Goal: Task Accomplishment & Management: Use online tool/utility

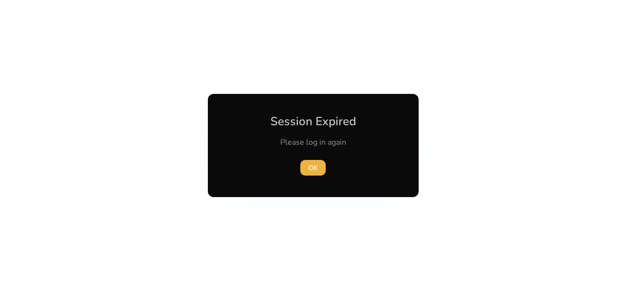
click at [314, 164] on span "OK" at bounding box center [313, 168] width 10 height 10
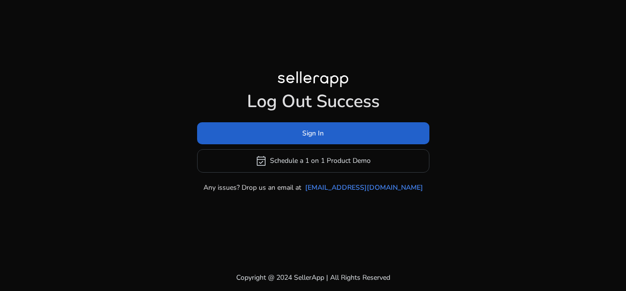
click at [311, 135] on span "Sign In" at bounding box center [313, 133] width 22 height 10
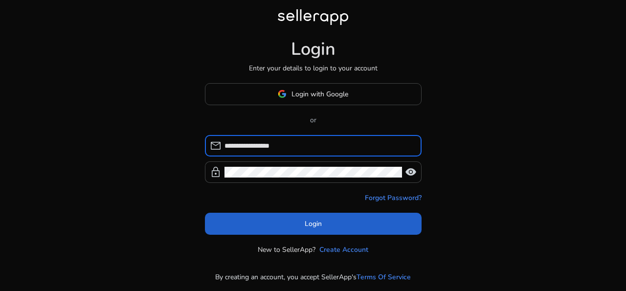
type input "**********"
click at [296, 226] on span at bounding box center [313, 223] width 216 height 23
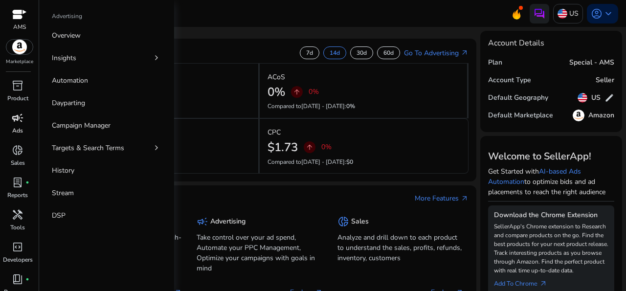
click at [16, 119] on span "campaign" at bounding box center [18, 118] width 12 height 12
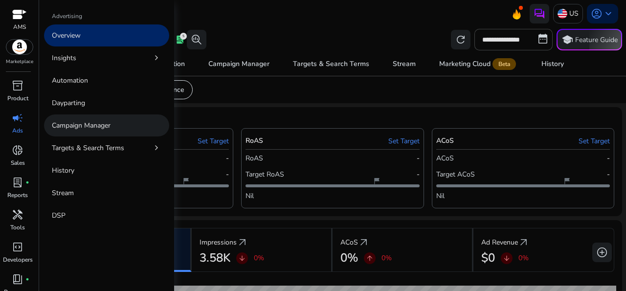
click at [93, 128] on p "Campaign Manager" at bounding box center [81, 125] width 59 height 10
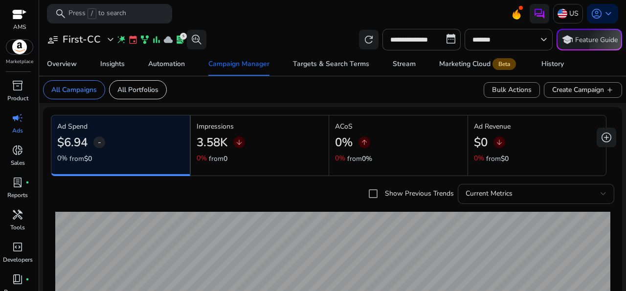
click at [566, 193] on div "Current Metrics" at bounding box center [532, 193] width 135 height 11
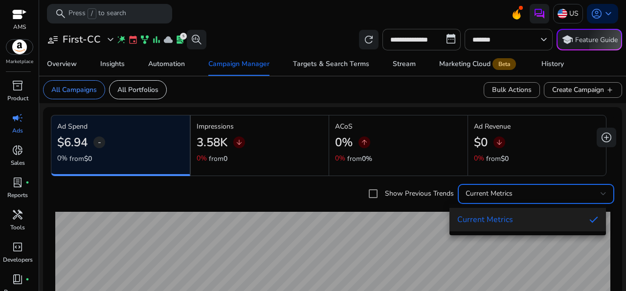
click at [566, 193] on div at bounding box center [313, 145] width 626 height 291
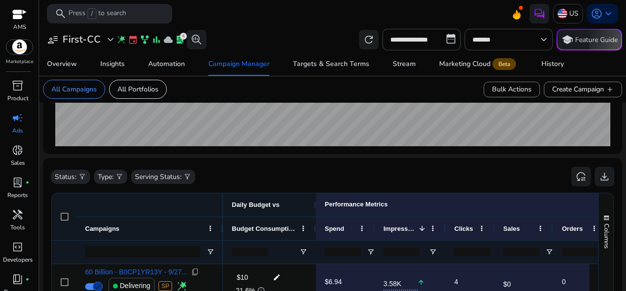
scroll to position [250, 0]
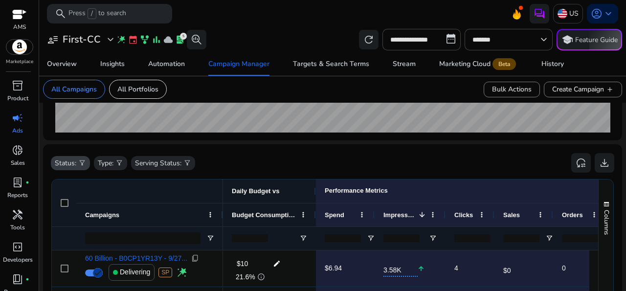
click at [64, 161] on p "Status:" at bounding box center [66, 163] width 22 height 10
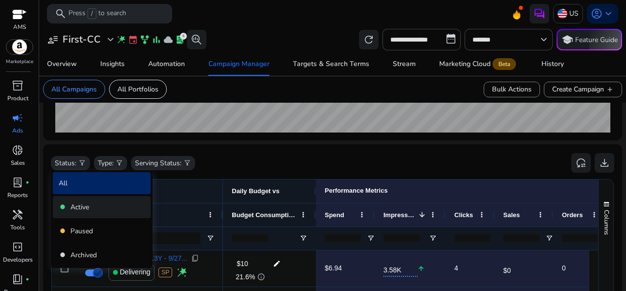
click at [70, 207] on div "fiber_manual_record Active" at bounding box center [102, 207] width 98 height 22
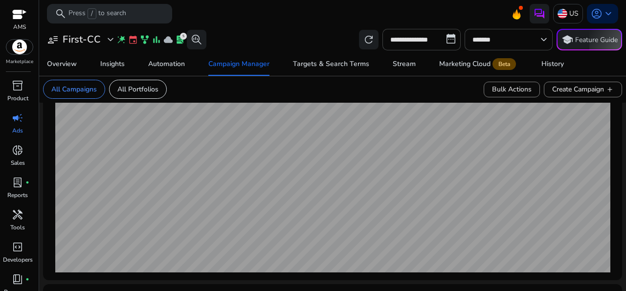
scroll to position [0, 0]
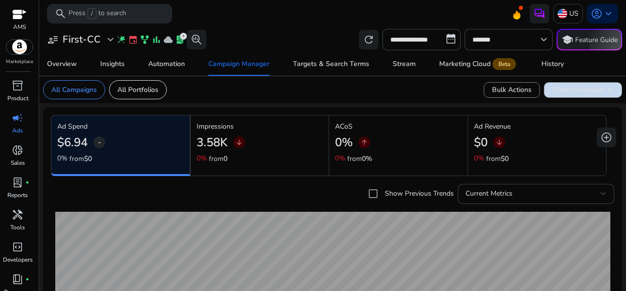
click at [574, 89] on span "Create Campaign add" at bounding box center [583, 90] width 62 height 10
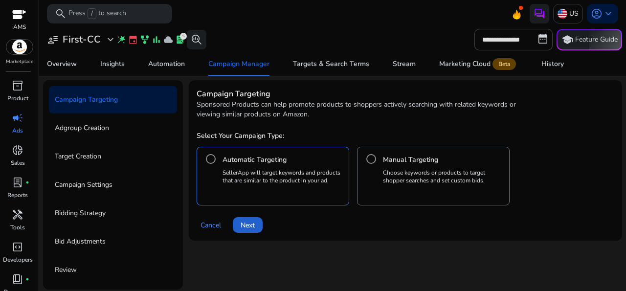
click at [253, 225] on span "Next" at bounding box center [247, 225] width 14 height 10
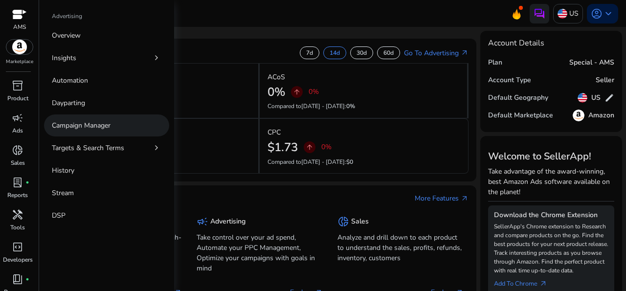
click at [75, 123] on p "Campaign Manager" at bounding box center [81, 125] width 59 height 10
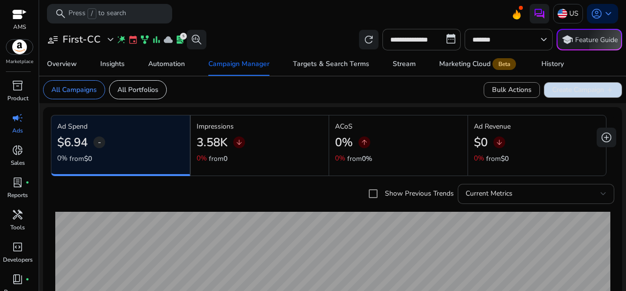
click at [579, 88] on span "Create Campaign add" at bounding box center [583, 90] width 62 height 10
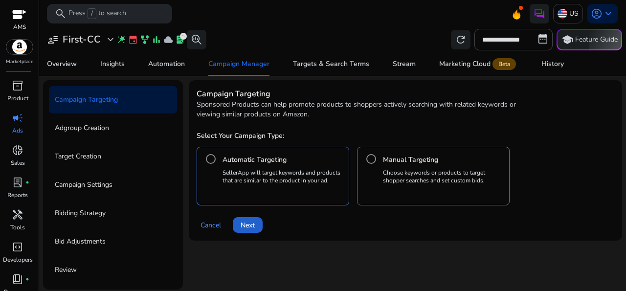
click at [252, 225] on span "Next" at bounding box center [247, 225] width 14 height 10
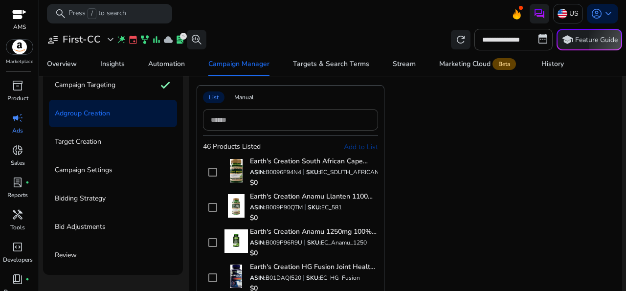
scroll to position [21, 0]
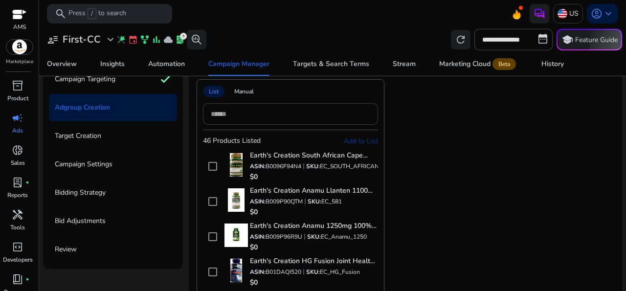
click at [234, 110] on input at bounding box center [290, 113] width 159 height 11
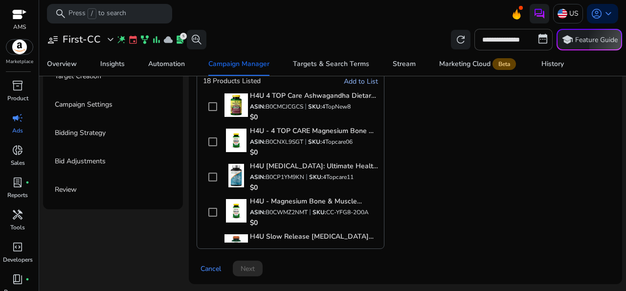
scroll to position [0, 0]
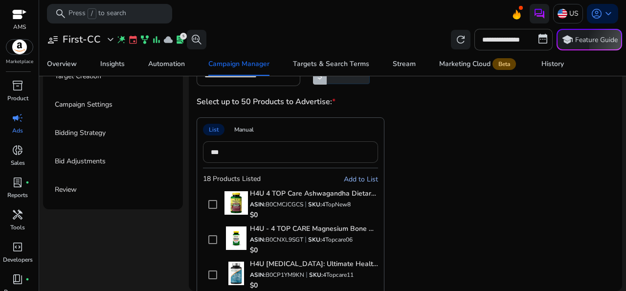
click at [214, 150] on input "***" at bounding box center [290, 152] width 159 height 11
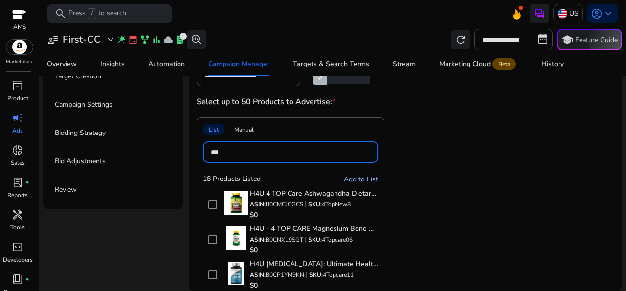
type input "***"
click at [494, 139] on div "List Manual *** 18 Products Listed Add to List H4U 4 TOP Care Ashwagandha Dieta…" at bounding box center [383, 231] width 375 height 229
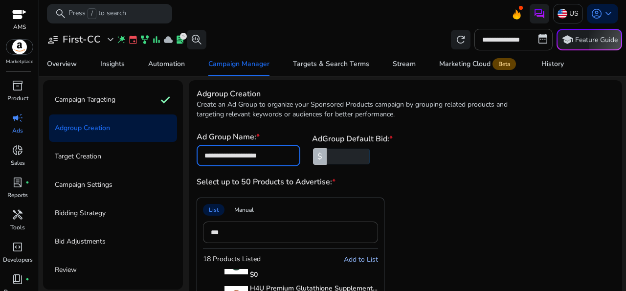
drag, startPoint x: 290, startPoint y: 155, endPoint x: 202, endPoint y: 161, distance: 88.2
click at [204, 161] on input "**********" at bounding box center [248, 155] width 88 height 11
type input "*********"
click at [474, 168] on div "Ad Group Name: * ********* AdGroup Default Bid: * $ **** Select up to 50 Produc…" at bounding box center [404, 292] width 417 height 323
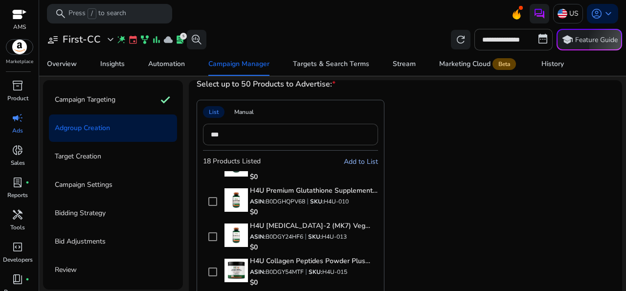
scroll to position [80, 0]
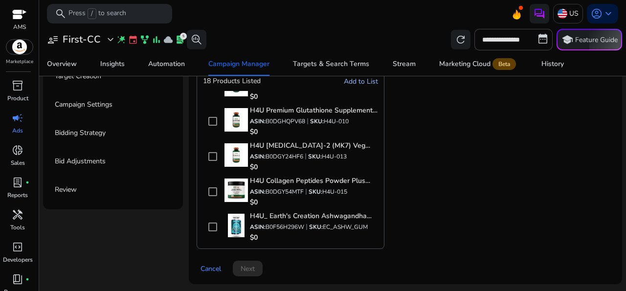
click at [245, 266] on div "Cancel Next" at bounding box center [404, 264] width 417 height 23
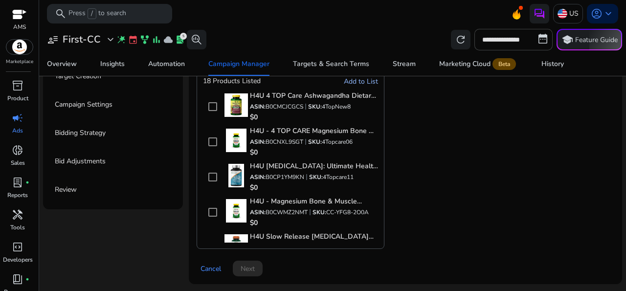
click at [246, 265] on div "Cancel Next" at bounding box center [404, 264] width 417 height 23
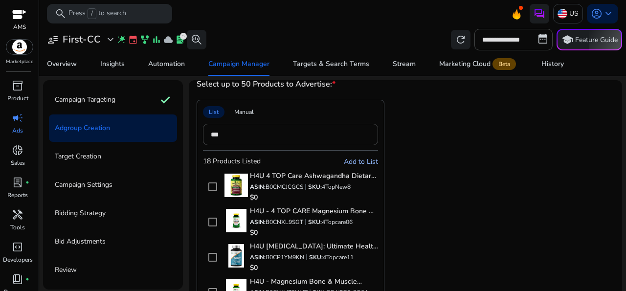
click at [97, 129] on p "Adgroup Creation" at bounding box center [82, 128] width 55 height 16
click at [587, 168] on app-asin-list "List Manual *** 18 Products Listed Add to List H4U 4 TOP Care Ashwagandha Dieta…" at bounding box center [404, 214] width 417 height 229
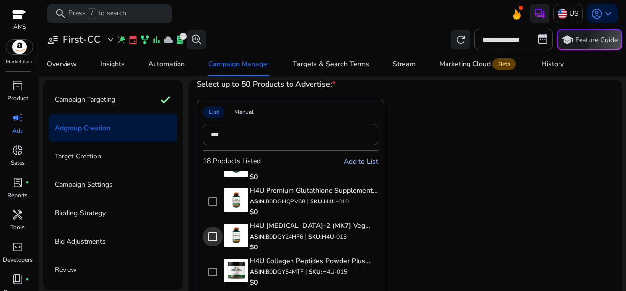
scroll to position [80, 0]
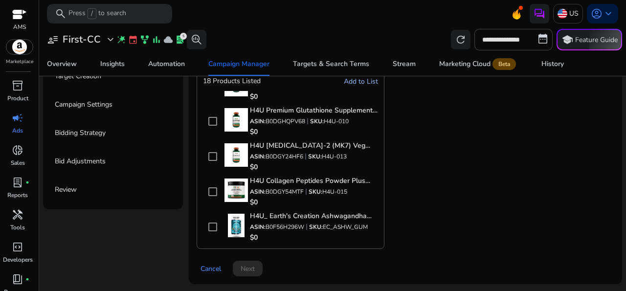
click at [529, 103] on div "List Manual *** 18 Products Listed Add to List H4U 4 TOP Care Ashwagandha Dieta…" at bounding box center [383, 134] width 375 height 229
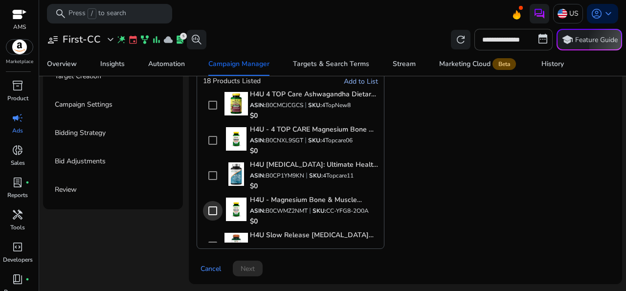
scroll to position [0, 0]
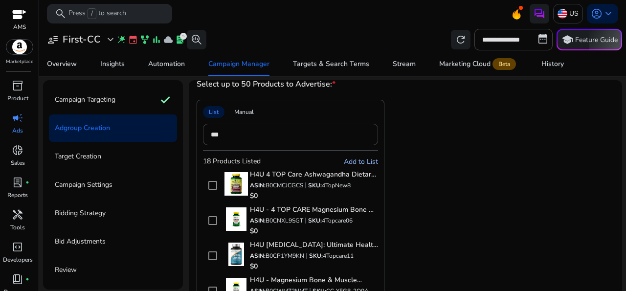
click at [74, 159] on p "Target Creation" at bounding box center [78, 157] width 46 height 16
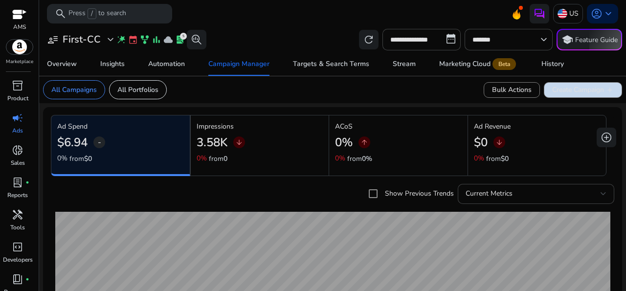
click at [578, 88] on span "Create Campaign add" at bounding box center [583, 90] width 62 height 10
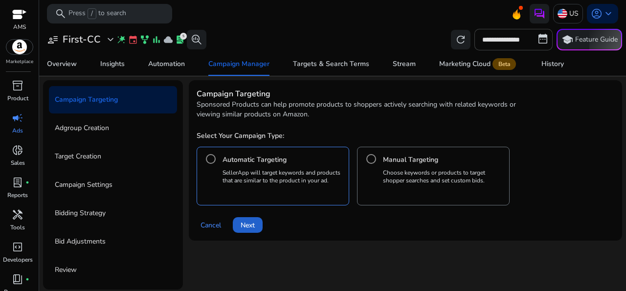
click at [248, 222] on span "Next" at bounding box center [247, 225] width 14 height 10
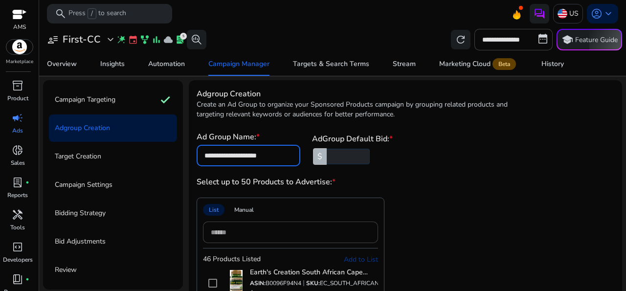
drag, startPoint x: 291, startPoint y: 151, endPoint x: 154, endPoint y: 164, distance: 136.9
click at [204, 161] on input "**********" at bounding box center [248, 155] width 88 height 11
type input "*********"
click at [433, 171] on div "Ad Group Name: * ********* AdGroup Default Bid: * $ **** Select up to 50 Produc…" at bounding box center [404, 292] width 417 height 323
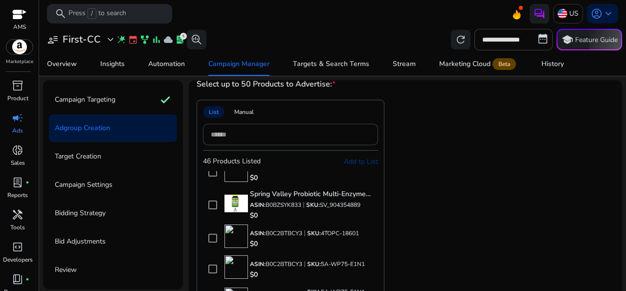
scroll to position [272, 0]
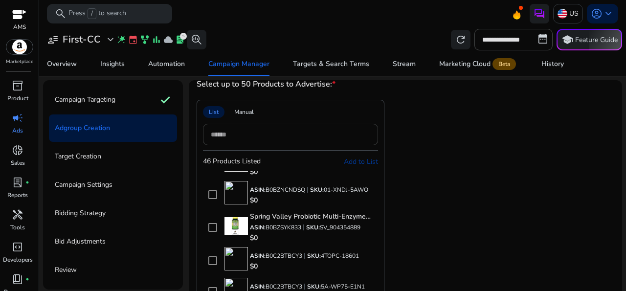
click at [228, 134] on input at bounding box center [290, 134] width 159 height 11
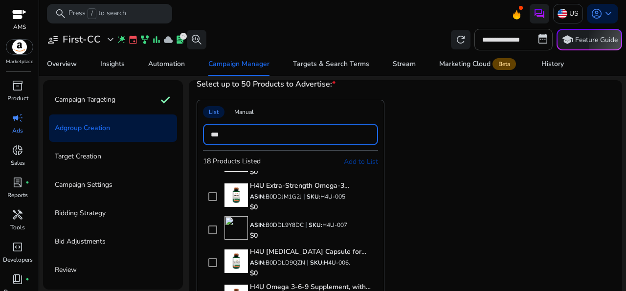
type input "***"
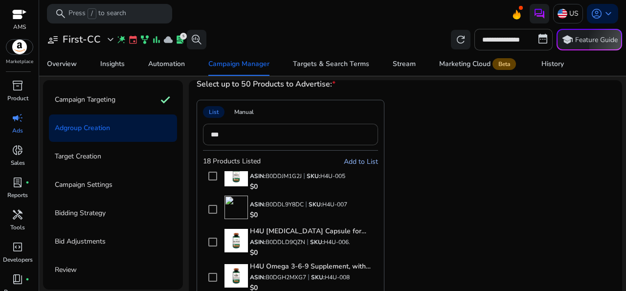
scroll to position [259, 0]
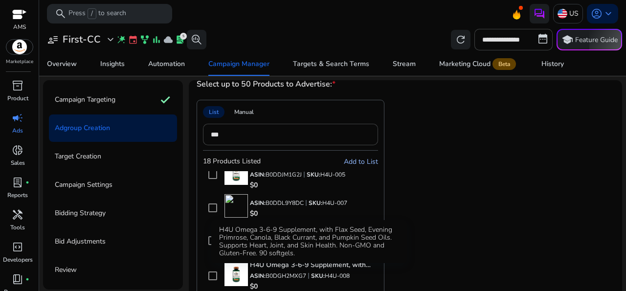
click at [375, 241] on div "H4U Omega 3-6-9 Supplement, with Flax Seed, Evening Primrose, Canola, Black Cur…" at bounding box center [308, 241] width 195 height 43
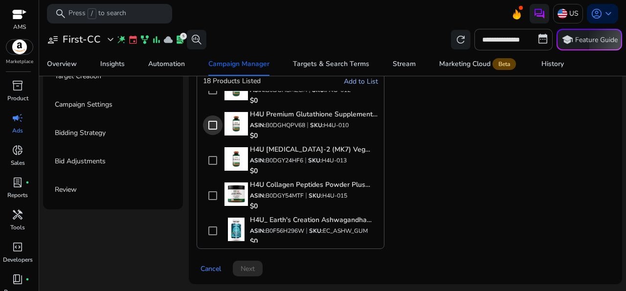
scroll to position [489, 0]
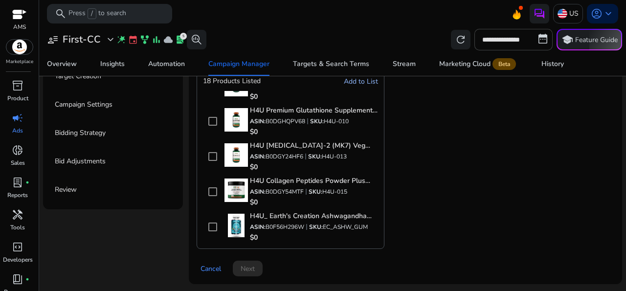
click at [249, 263] on div "Cancel Next" at bounding box center [404, 264] width 417 height 23
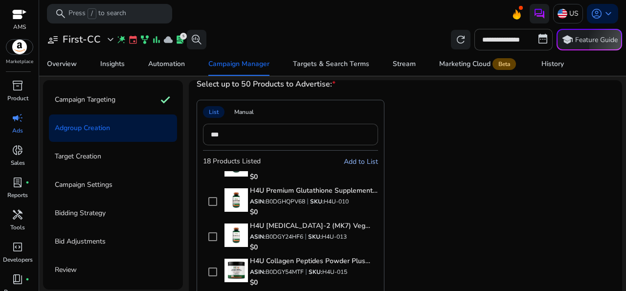
click at [243, 112] on div "Manual" at bounding box center [243, 112] width 31 height 12
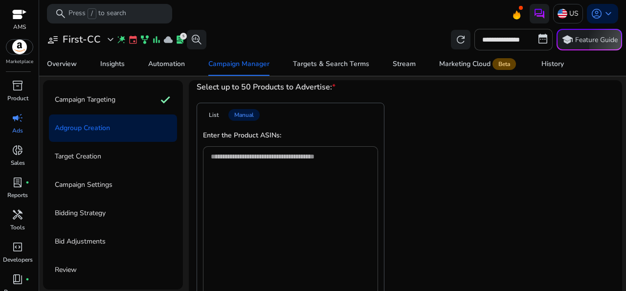
scroll to position [80, 0]
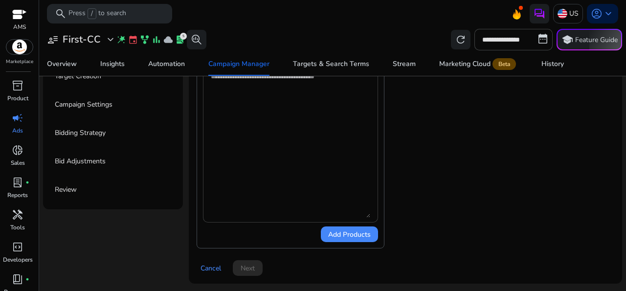
click at [238, 106] on textarea at bounding box center [290, 144] width 159 height 147
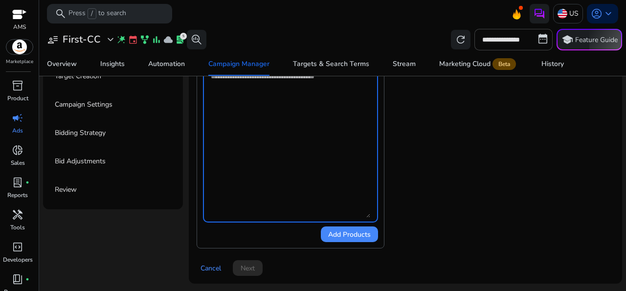
paste textarea "**********"
type textarea "**********"
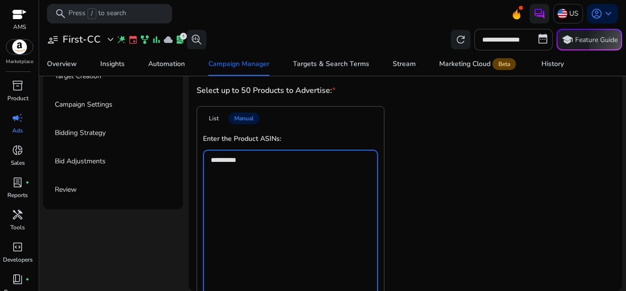
scroll to position [95, 0]
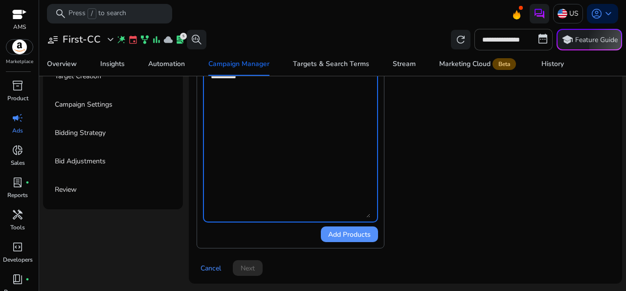
click at [350, 238] on span "Add Products" at bounding box center [349, 234] width 43 height 10
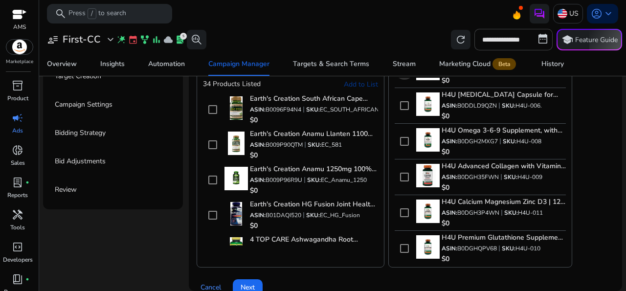
scroll to position [169, 0]
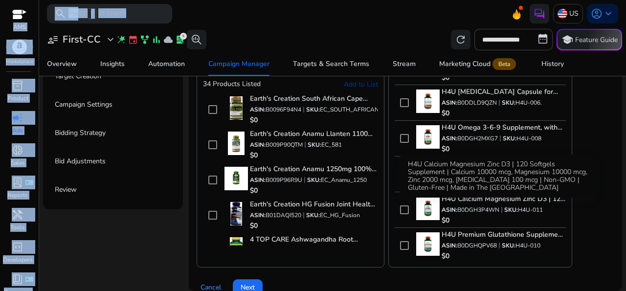
drag, startPoint x: 559, startPoint y: 190, endPoint x: 561, endPoint y: 223, distance: 33.3
click at [561, 197] on div "H4U Calcium Magnesium Zinc D3 | 120 Softgels Supplement | Calcium 10000 mcg, Ma…" at bounding box center [497, 175] width 195 height 43
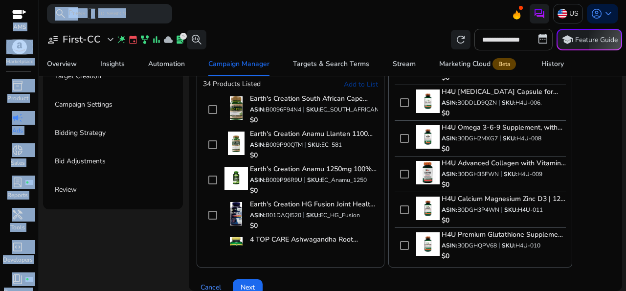
click at [584, 203] on app-asin-list "List Manual *** 34 Products Listed Add to List Earth's Creation South African C…" at bounding box center [404, 144] width 417 height 245
drag, startPoint x: 556, startPoint y: 199, endPoint x: 561, endPoint y: 232, distance: 33.1
click at [561, 232] on div "H4U - Magnesium Bone & Muscle Health Dietary Supplement Tablets, Dietary Supple…" at bounding box center [479, 169] width 171 height 183
click at [590, 199] on app-asin-list "List Manual *** 34 Products Listed Add to List Earth's Creation South African C…" at bounding box center [404, 144] width 417 height 245
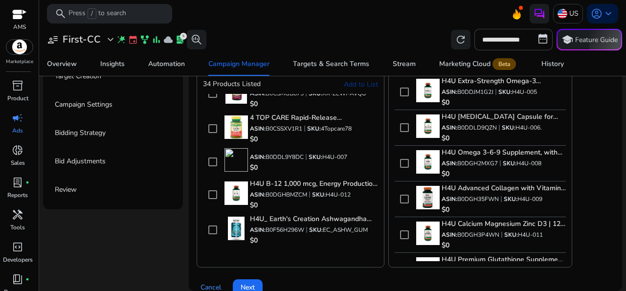
scroll to position [0, 0]
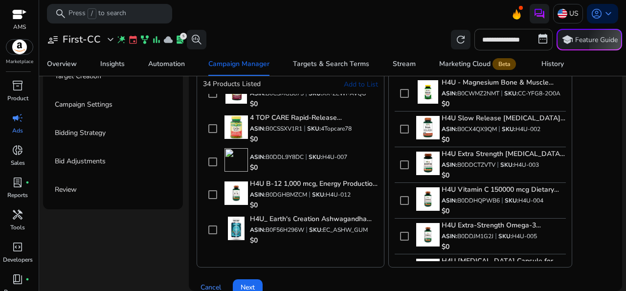
scroll to position [113, 0]
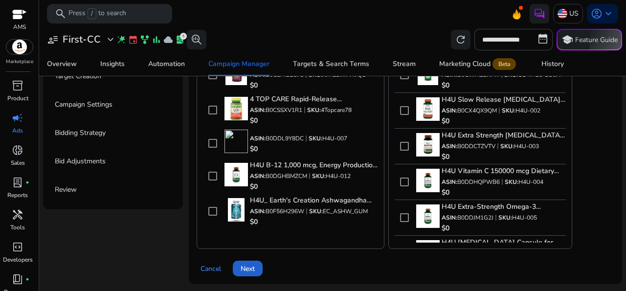
click at [252, 264] on span "Next" at bounding box center [247, 268] width 14 height 10
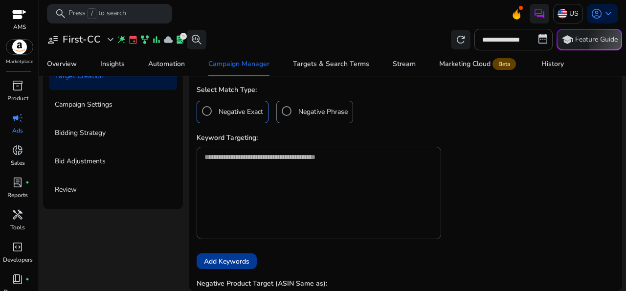
scroll to position [279, 0]
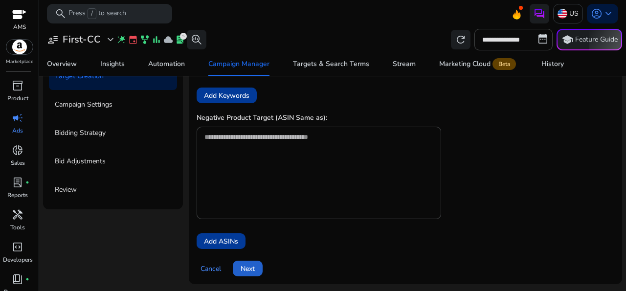
click at [250, 266] on span "Next" at bounding box center [247, 268] width 14 height 10
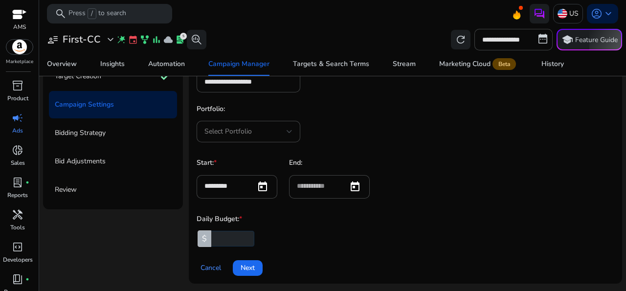
scroll to position [0, 0]
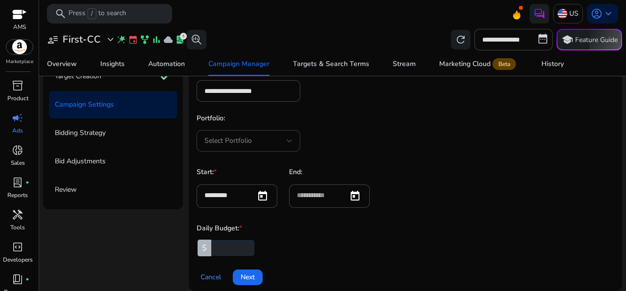
click at [286, 137] on div at bounding box center [289, 141] width 6 height 12
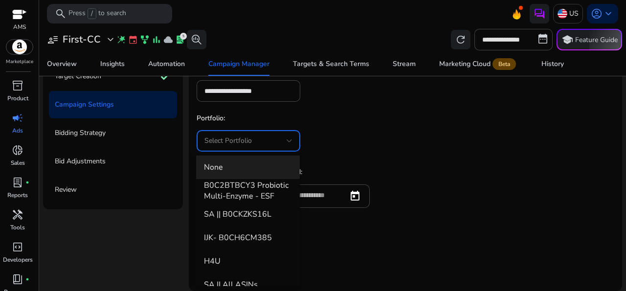
click at [368, 129] on div at bounding box center [313, 145] width 626 height 291
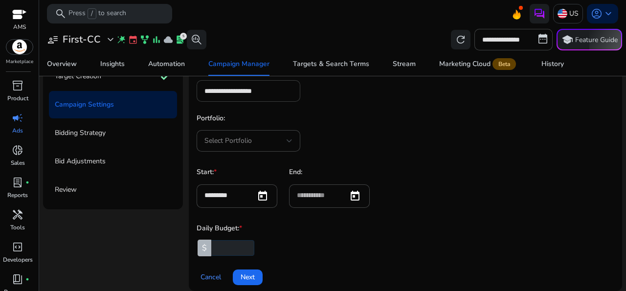
click at [245, 88] on input "**********" at bounding box center [248, 91] width 88 height 11
type input "*********"
click at [437, 124] on div "Portfolio: Select Portfolio" at bounding box center [404, 132] width 417 height 38
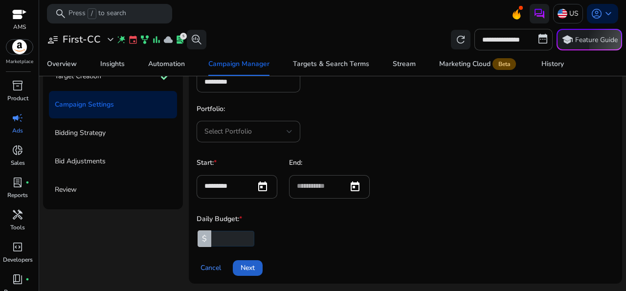
click at [247, 267] on span "Next" at bounding box center [247, 267] width 14 height 10
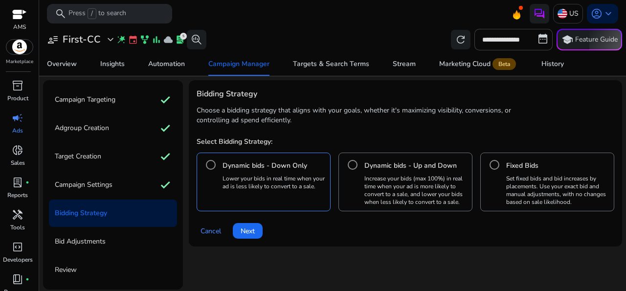
scroll to position [0, 0]
click at [246, 232] on span "Next" at bounding box center [247, 231] width 14 height 10
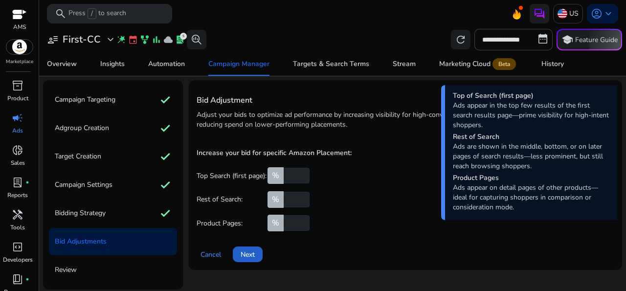
click at [247, 252] on span "Next" at bounding box center [247, 254] width 14 height 10
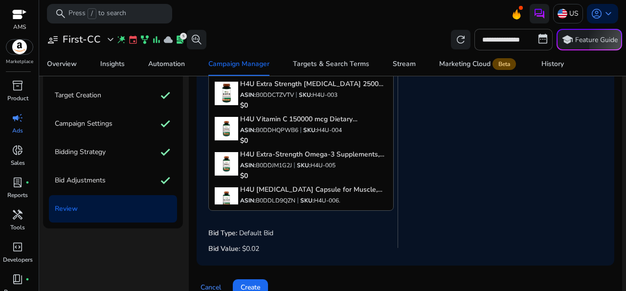
scroll to position [80, 0]
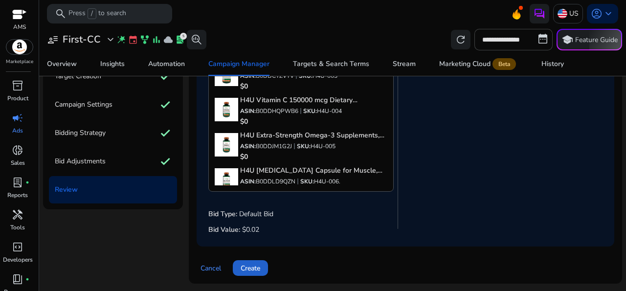
click at [246, 266] on span "Create" at bounding box center [250, 268] width 20 height 10
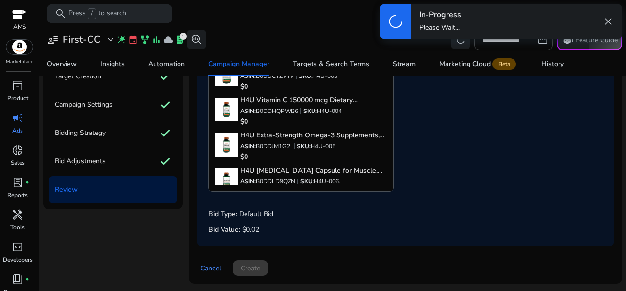
click at [246, 266] on div "Cancel Create" at bounding box center [404, 263] width 417 height 23
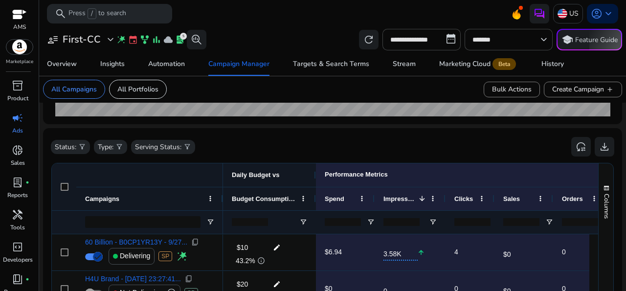
scroll to position [257, 0]
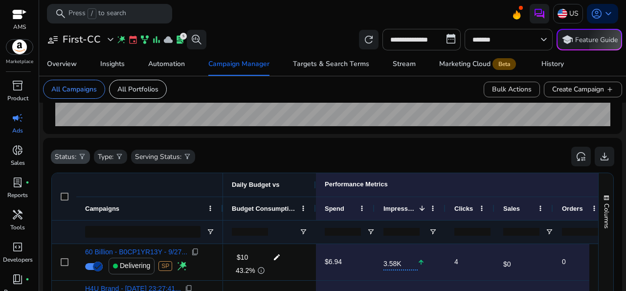
click at [75, 155] on p "Status:" at bounding box center [66, 156] width 22 height 10
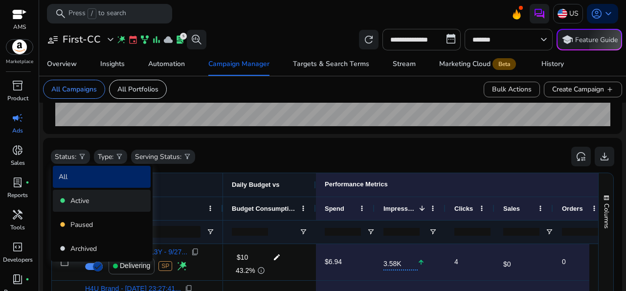
click at [82, 201] on p "Active" at bounding box center [79, 200] width 19 height 10
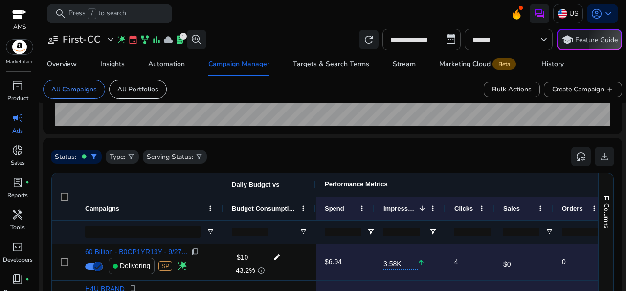
scroll to position [361, 0]
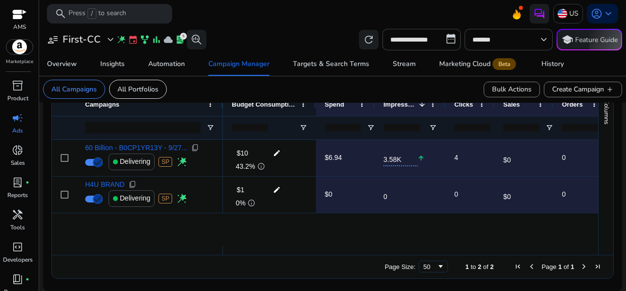
click at [174, 241] on div "60 Billion - B0CP1YR13Y - 9/27... content_copy Delivering SP wand_stars H4U BRA…" at bounding box center [325, 193] width 546 height 106
click at [149, 259] on div "Page Size: 50 1 to 2 of 2 Page 1 of 1" at bounding box center [332, 266] width 561 height 23
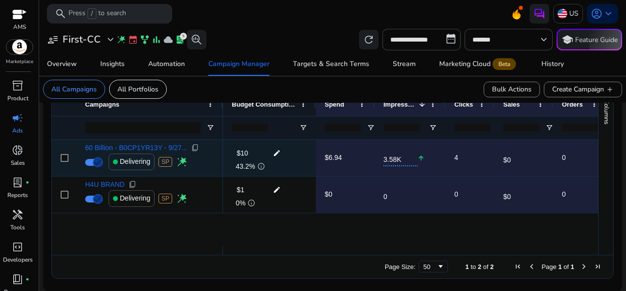
scroll to position [0, 0]
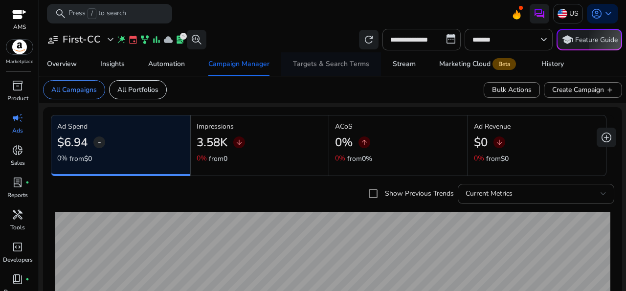
click at [318, 64] on div "Targets & Search Terms" at bounding box center [331, 64] width 76 height 7
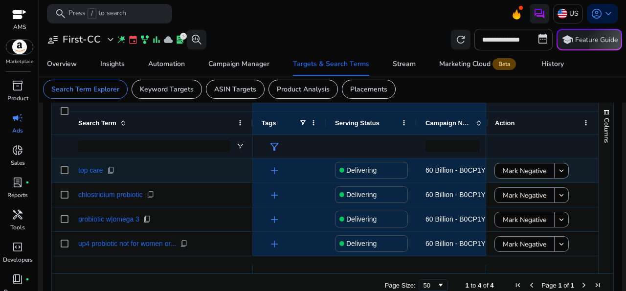
scroll to position [250, 0]
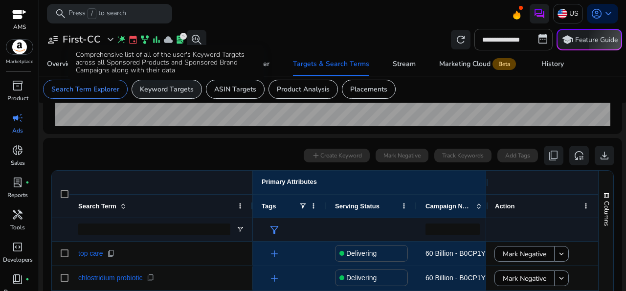
click at [169, 85] on p "Keyword Targets" at bounding box center [167, 89] width 54 height 10
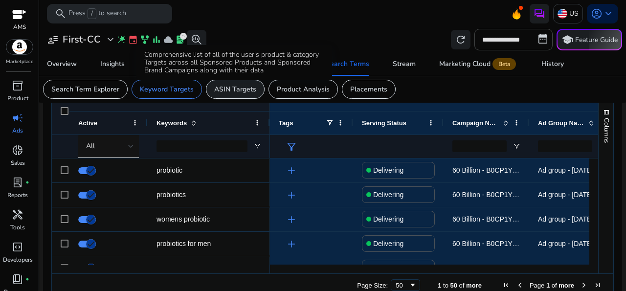
click at [231, 89] on p "ASIN Targets" at bounding box center [235, 89] width 42 height 10
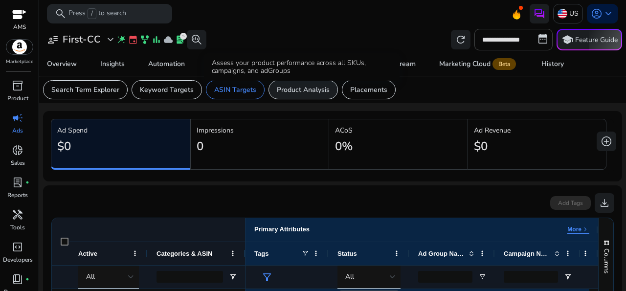
click at [300, 88] on p "Product Analysis" at bounding box center [303, 90] width 53 height 10
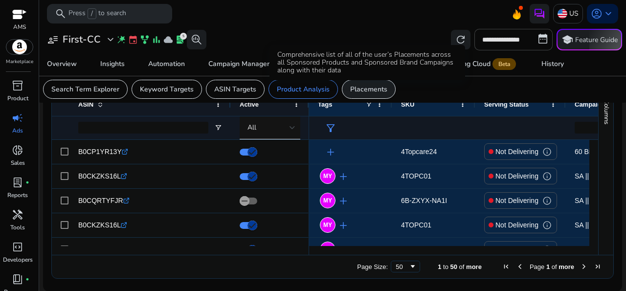
click at [363, 89] on p "Placements" at bounding box center [368, 89] width 37 height 10
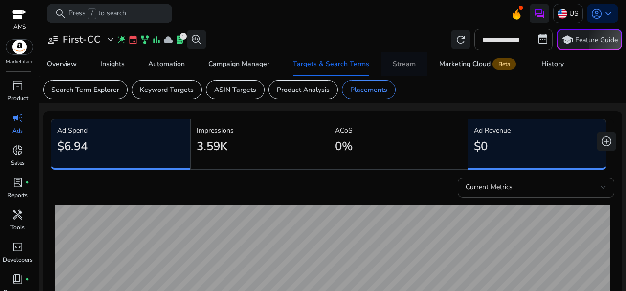
click at [402, 65] on div "Stream" at bounding box center [403, 64] width 23 height 7
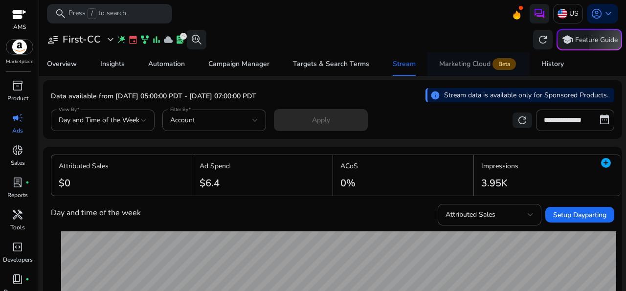
click at [455, 62] on div "Marketing Cloud Beta" at bounding box center [478, 64] width 79 height 8
